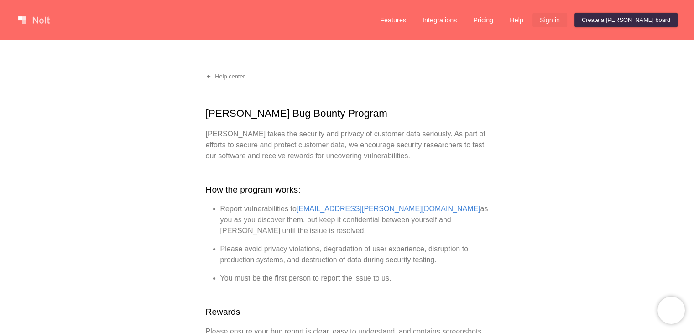
click at [567, 19] on link "Sign in" at bounding box center [550, 20] width 35 height 15
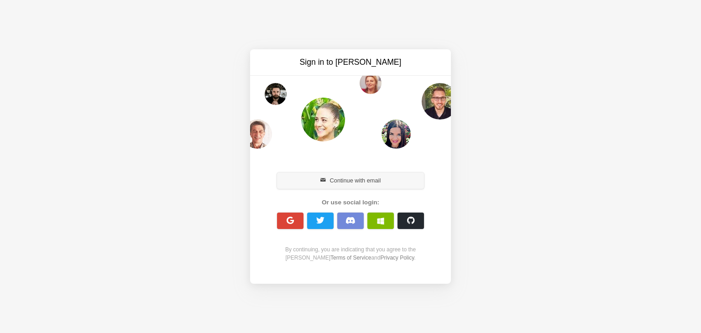
click at [313, 182] on button "Continue with email" at bounding box center [350, 180] width 147 height 16
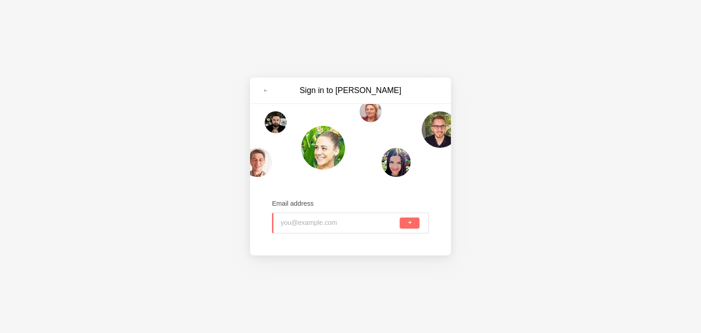
click at [299, 214] on input "email" at bounding box center [339, 223] width 117 height 20
type input "[EMAIL_ADDRESS][PERSON_NAME][DOMAIN_NAME]"
click at [405, 220] on button "submit" at bounding box center [410, 223] width 20 height 11
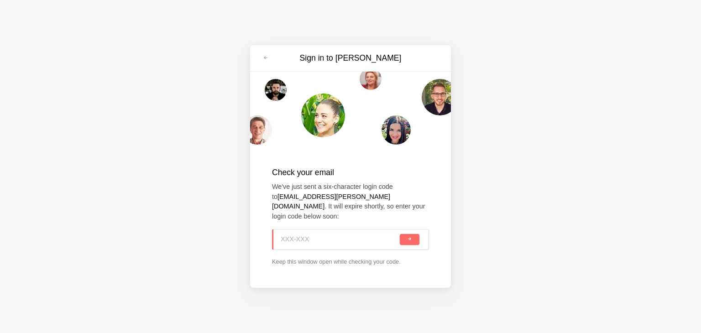
click at [311, 234] on input at bounding box center [339, 240] width 117 height 20
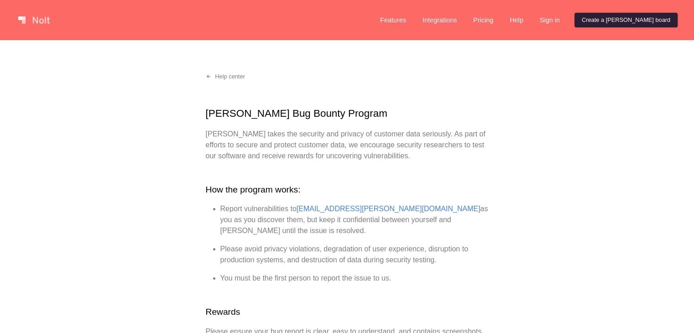
click at [617, 21] on link "Create a [PERSON_NAME] board" at bounding box center [625, 20] width 103 height 15
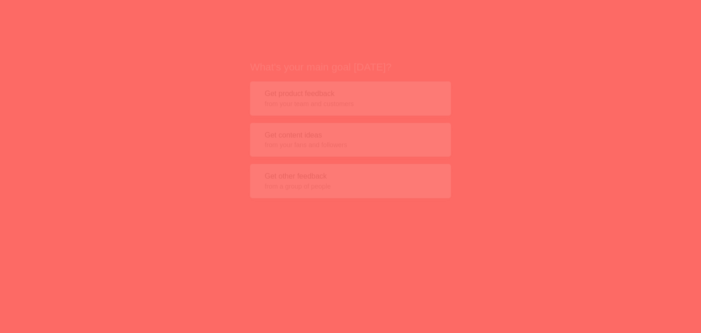
click at [286, 78] on button "Get product feedback from your team and customers" at bounding box center [350, 82] width 201 height 34
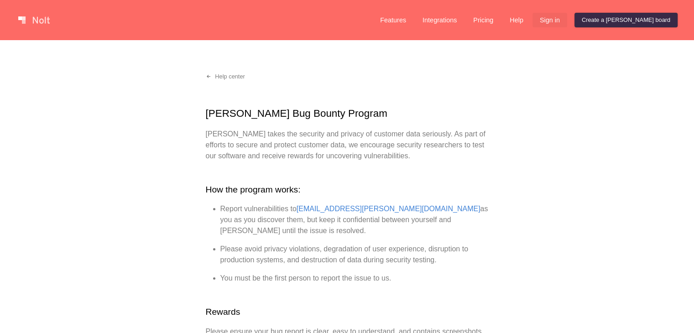
drag, startPoint x: 579, startPoint y: 29, endPoint x: 583, endPoint y: 17, distance: 13.0
click at [583, 17] on div "Features Integrations Pricing Help Sign in Create a [PERSON_NAME] board Menu" at bounding box center [347, 20] width 694 height 40
click at [567, 17] on link "Sign in" at bounding box center [550, 20] width 35 height 15
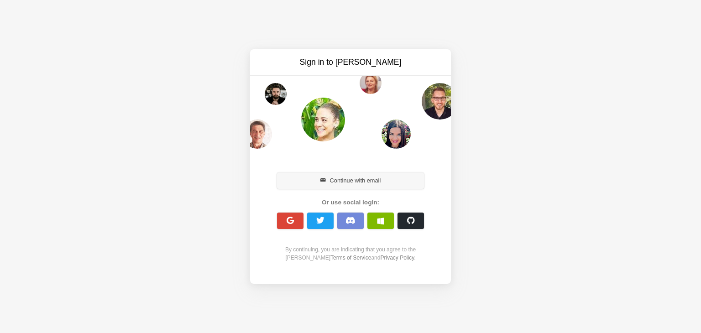
click at [341, 188] on button "Continue with email" at bounding box center [350, 180] width 147 height 16
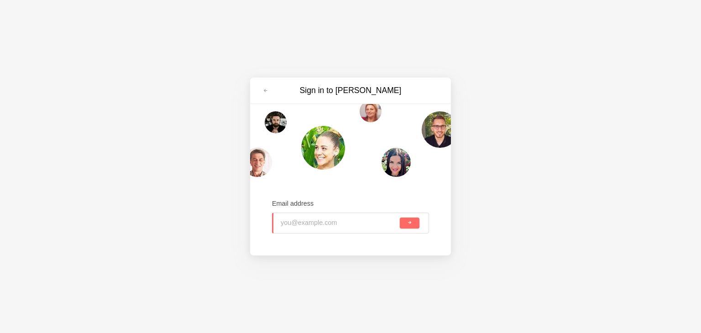
click at [297, 224] on input "email" at bounding box center [339, 223] width 117 height 20
paste input "[EMAIL_ADDRESS][DOMAIN_NAME]"
type input "[EMAIL_ADDRESS][DOMAIN_NAME]"
click at [409, 221] on span "submit" at bounding box center [409, 222] width 5 height 5
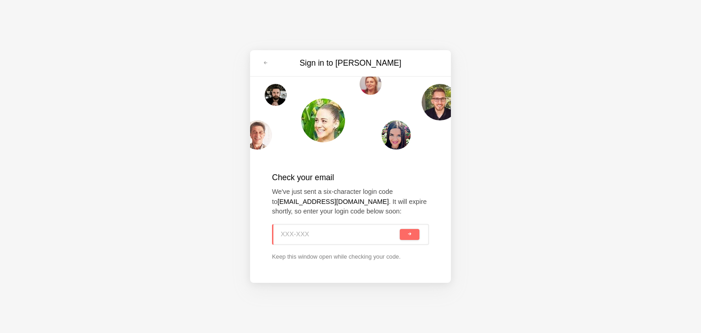
paste input "1CD-TGZ"
type input "1CD-TGZ"
click at [412, 234] on button "submit" at bounding box center [410, 234] width 20 height 11
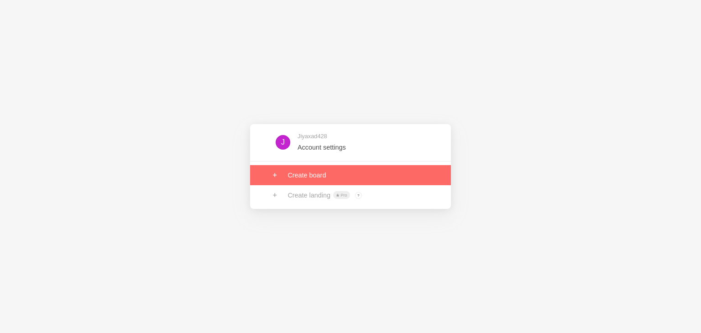
click at [324, 178] on link at bounding box center [350, 175] width 201 height 20
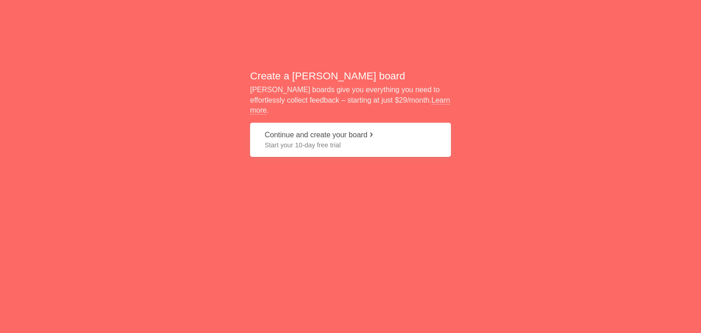
click at [320, 144] on span "Start your 10-day free trial" at bounding box center [351, 145] width 172 height 9
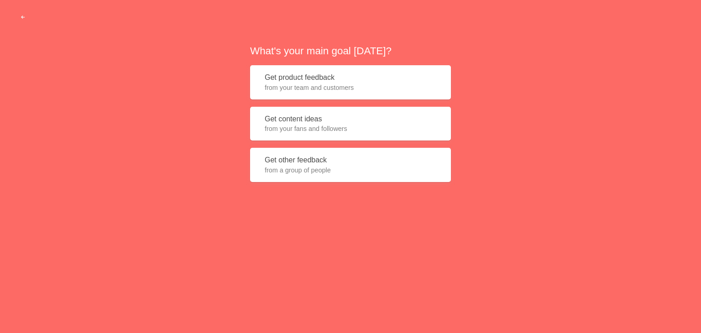
click at [298, 119] on button "Get content ideas from your fans and followers" at bounding box center [350, 124] width 201 height 34
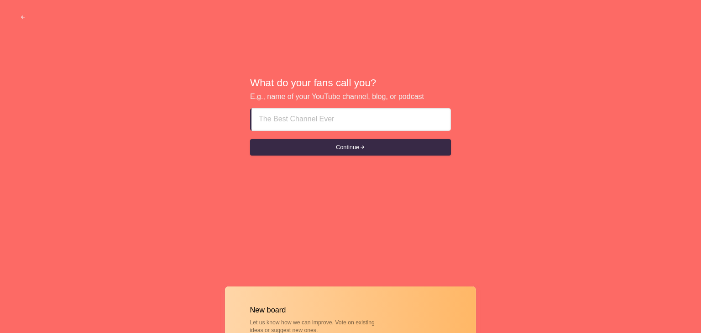
click at [298, 119] on input at bounding box center [351, 120] width 184 height 22
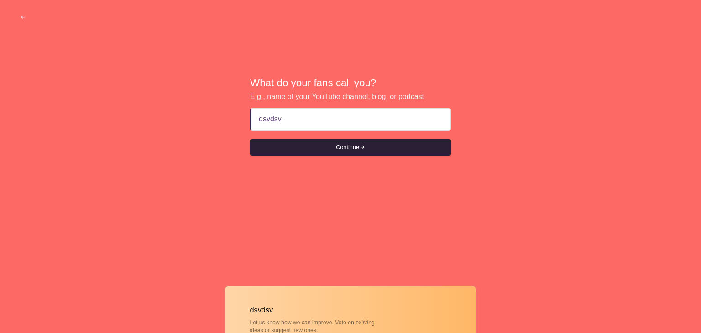
click at [314, 142] on button "Continue" at bounding box center [350, 147] width 201 height 16
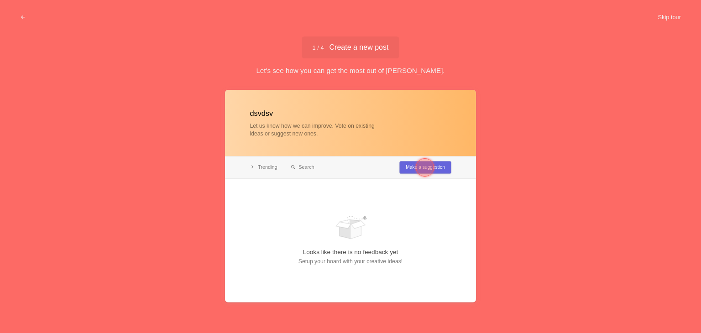
type input "dsvdsv"
click at [299, 129] on div at bounding box center [350, 196] width 251 height 212
click at [670, 16] on button "Skip tour" at bounding box center [669, 17] width 45 height 16
